Goal: Complete application form

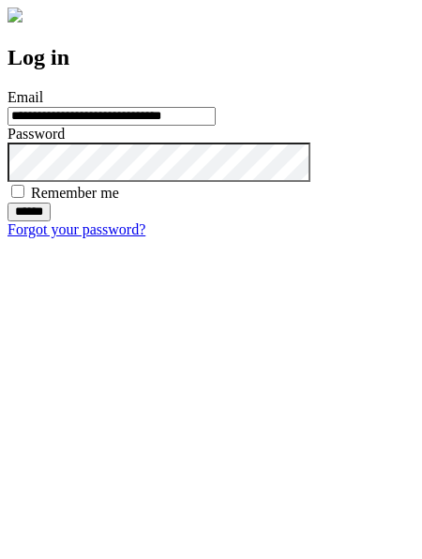
type input "**********"
click at [51, 221] on input "******" at bounding box center [29, 212] width 43 height 19
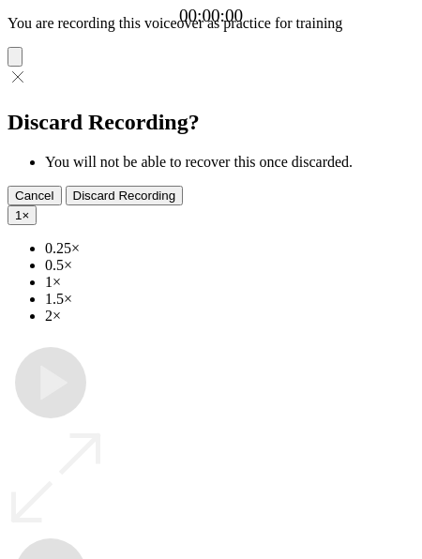
type input "**********"
